Goal: Navigation & Orientation: Find specific page/section

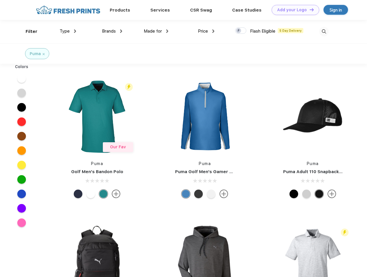
scroll to position [0, 0]
click at [293, 10] on link "Add your Logo Design Tool" at bounding box center [296, 10] width 48 height 10
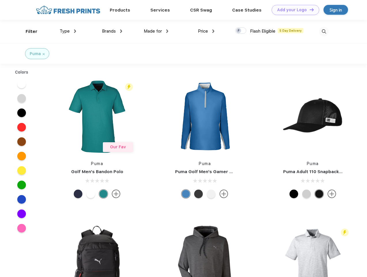
click at [0, 0] on div "Design Tool" at bounding box center [0, 0] width 0 height 0
click at [309, 10] on link "Add your Logo Design Tool" at bounding box center [296, 10] width 48 height 10
click at [28, 31] on div "Filter" at bounding box center [32, 31] width 12 height 7
click at [68, 31] on span "Type" at bounding box center [65, 31] width 10 height 5
click at [112, 31] on span "Brands" at bounding box center [109, 31] width 14 height 5
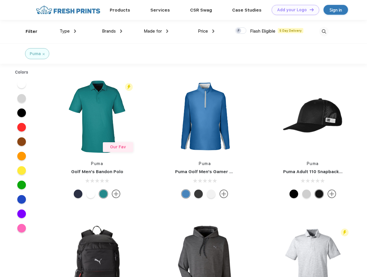
click at [156, 31] on span "Made for" at bounding box center [153, 31] width 18 height 5
click at [206, 31] on span "Price" at bounding box center [203, 31] width 10 height 5
click at [241, 31] on div at bounding box center [240, 30] width 11 height 6
click at [239, 31] on input "checkbox" at bounding box center [237, 29] width 4 height 4
click at [324, 31] on img at bounding box center [324, 32] width 10 height 10
